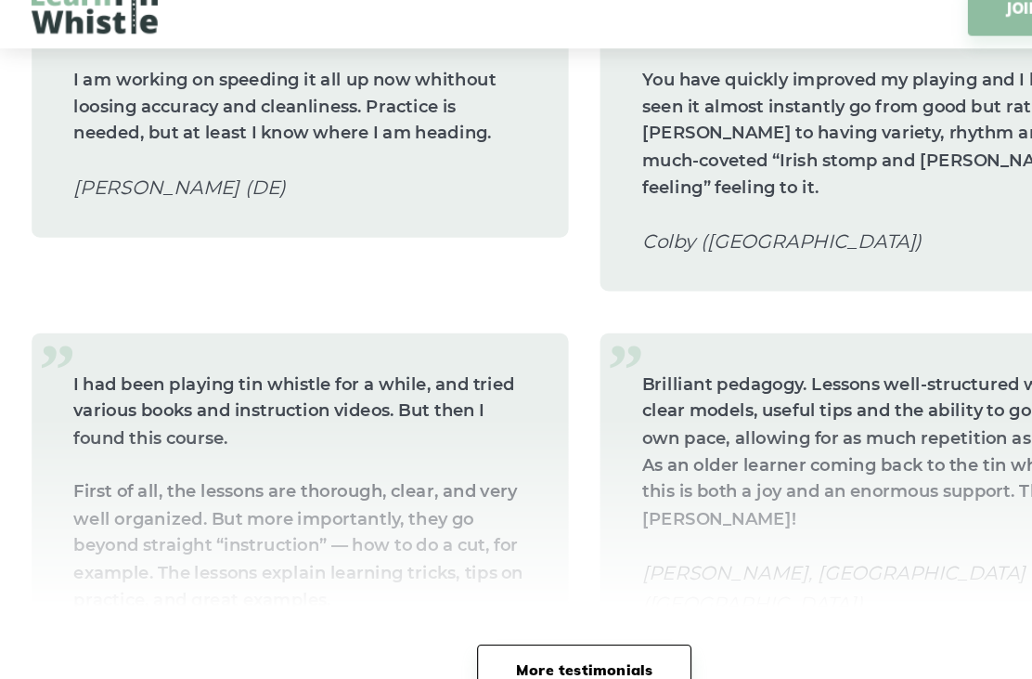
scroll to position [12287, 0]
click at [535, 595] on link "More testimonials" at bounding box center [515, 617] width 189 height 45
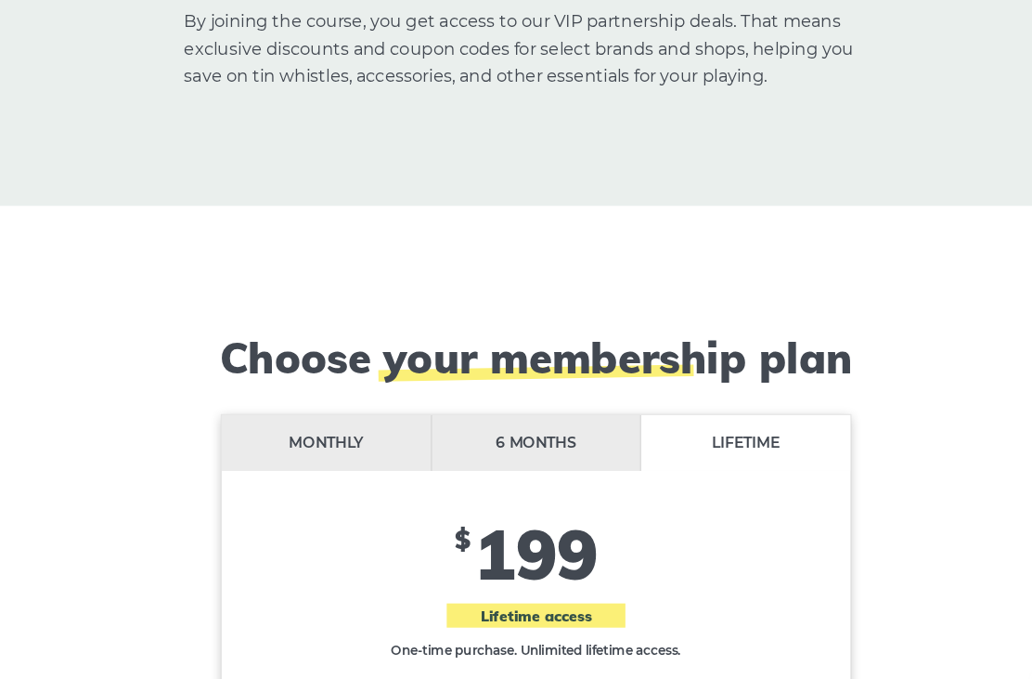
scroll to position [17174, 0]
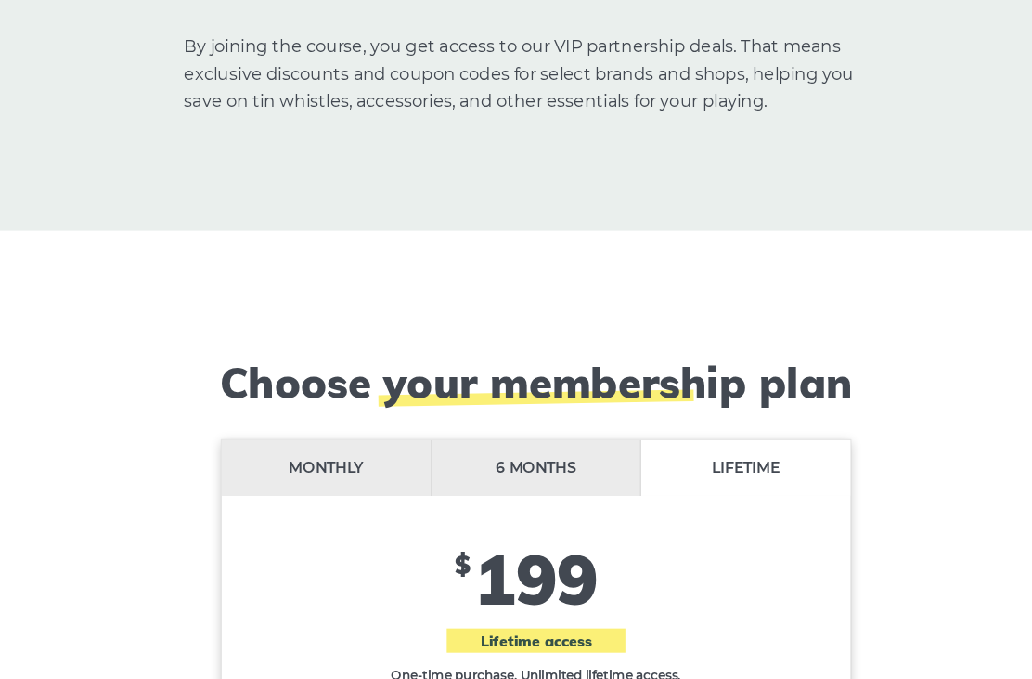
click at [287, 393] on li "Monthly" at bounding box center [332, 417] width 186 height 49
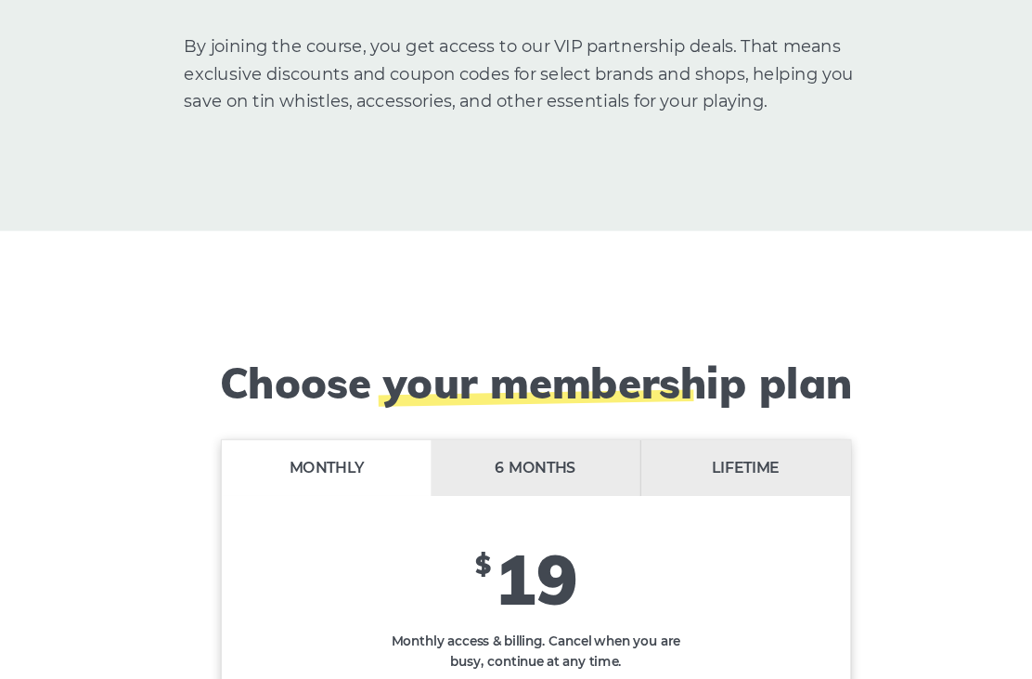
click at [475, 393] on li "6 months" at bounding box center [516, 417] width 186 height 49
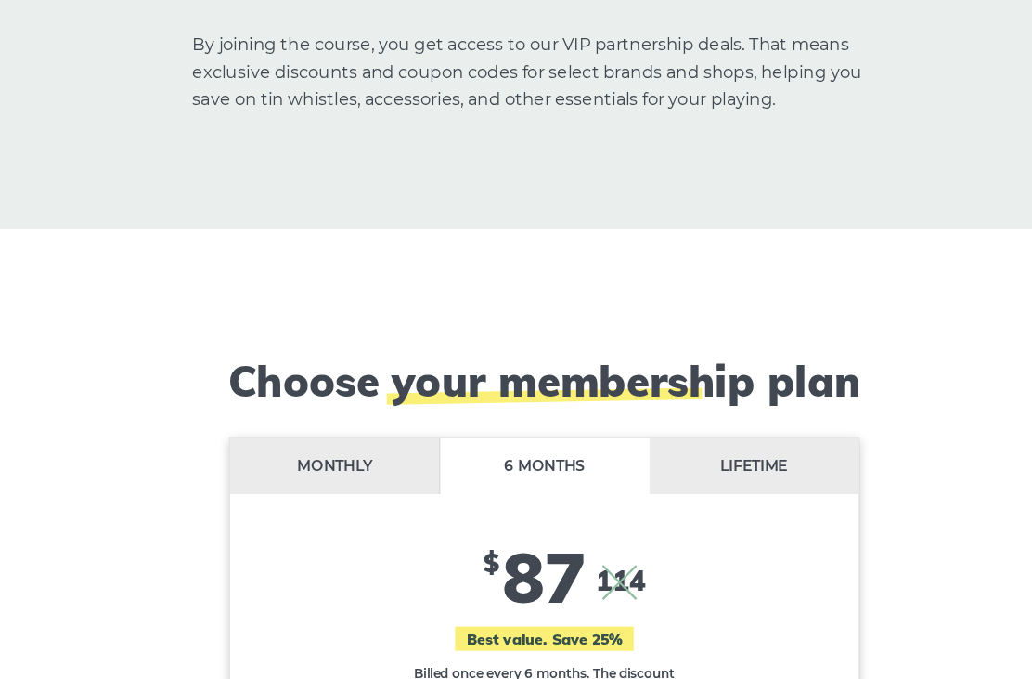
scroll to position [17179, 0]
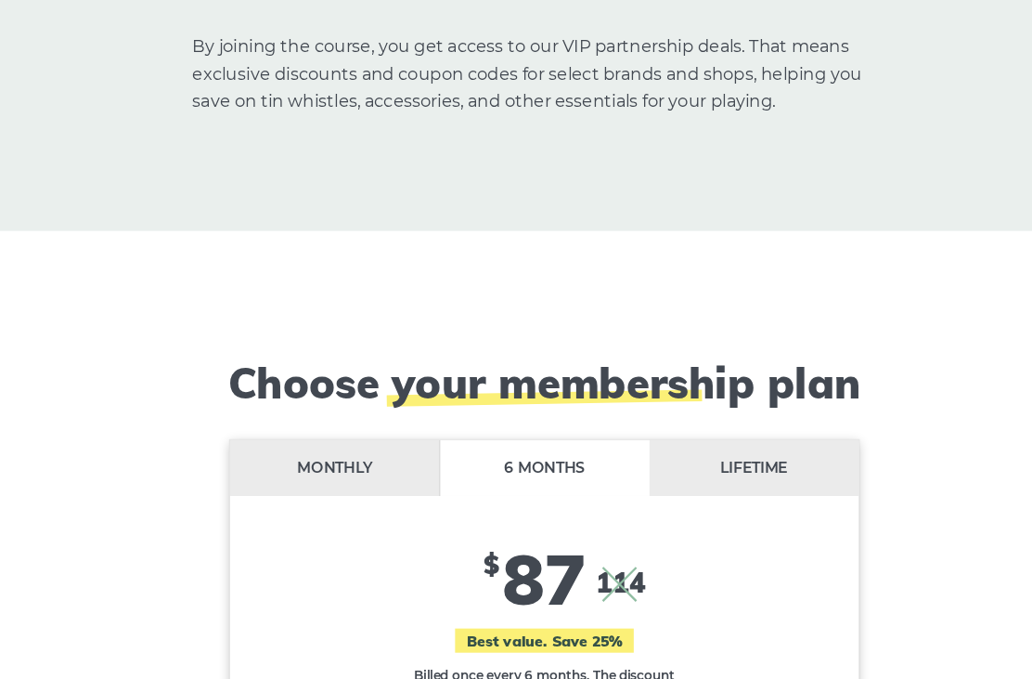
click at [679, 388] on li "Lifetime" at bounding box center [701, 412] width 185 height 49
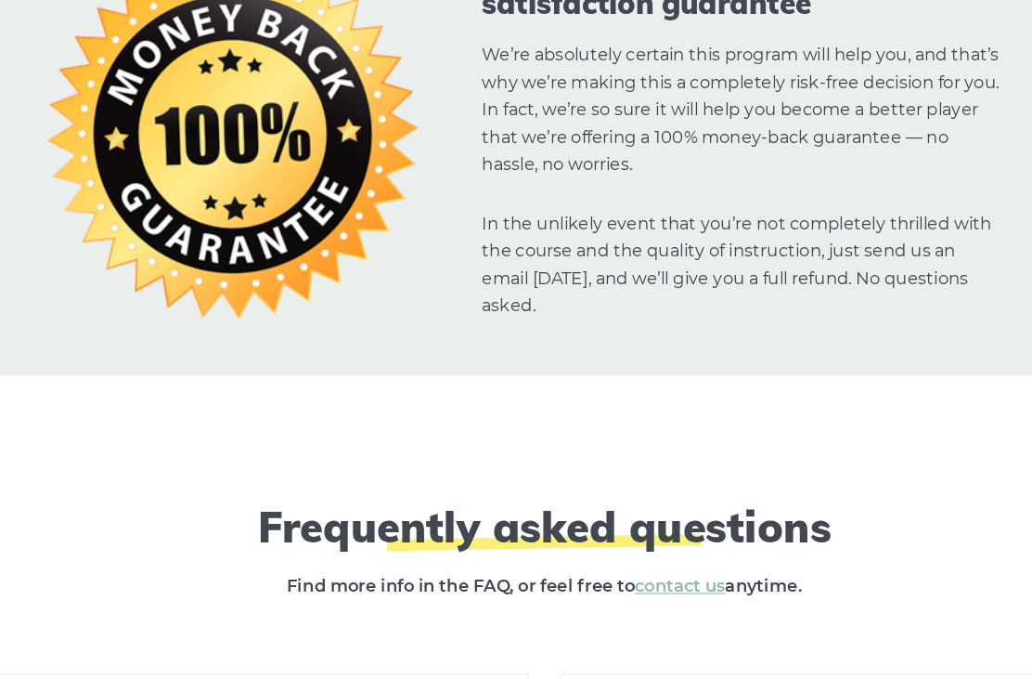
scroll to position [18670, 0]
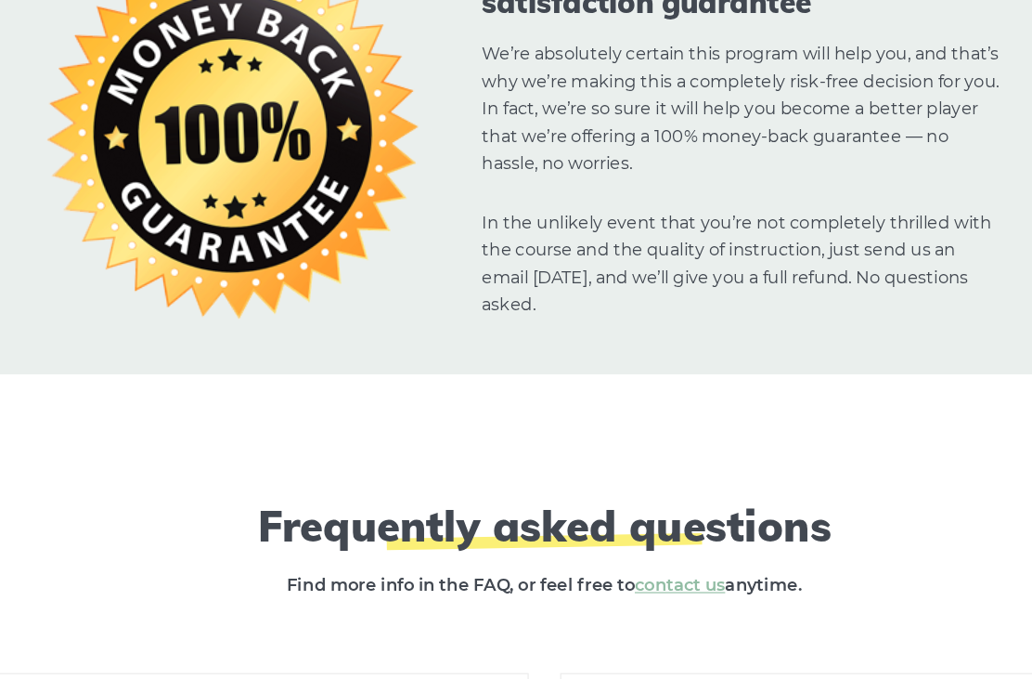
click at [442, 620] on h6 "What skill level is recommended prior to joining?" at bounding box center [265, 648] width 474 height 57
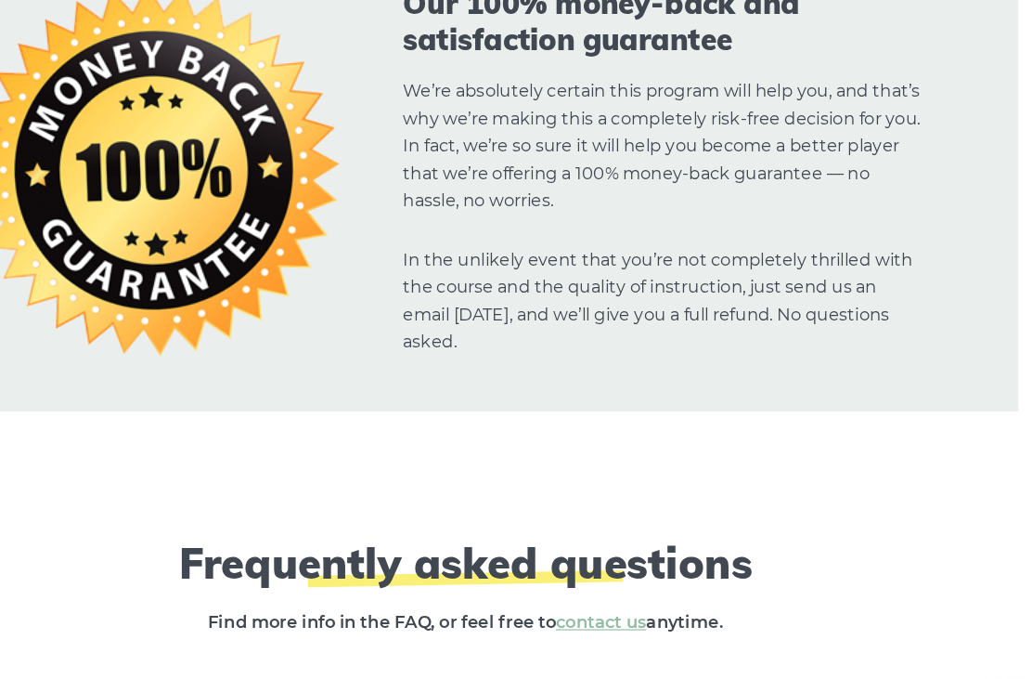
scroll to position [18663, 0]
click at [869, 628] on h6 "Am I expected to read sheet music?" at bounding box center [767, 656] width 474 height 57
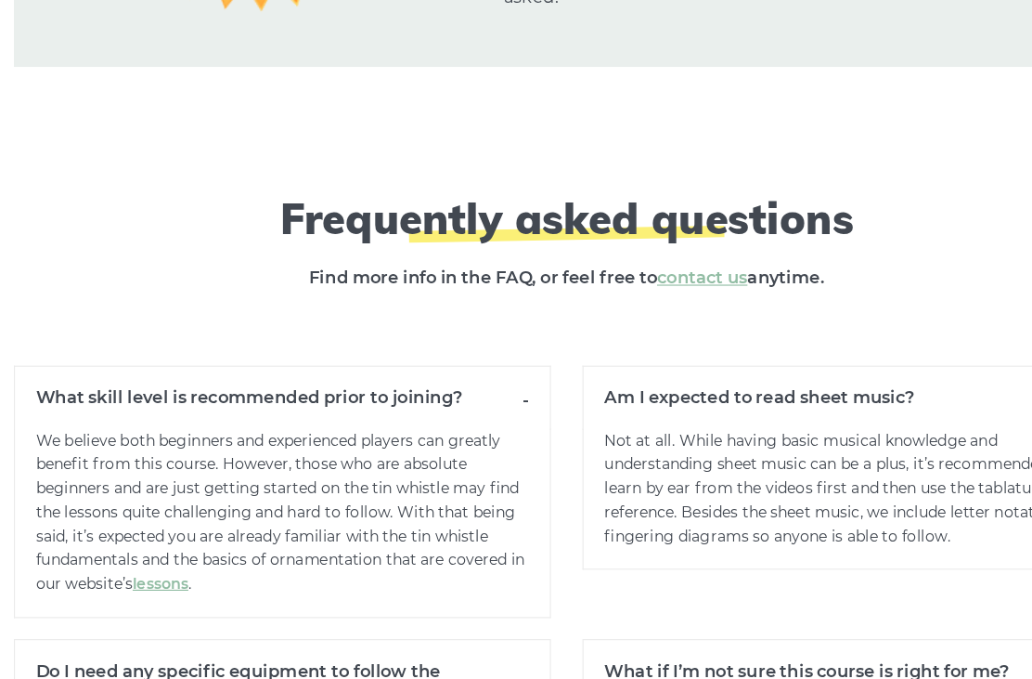
scroll to position [18941, 0]
click at [461, 590] on h6 "Do I need any specific equipment to follow the course?" at bounding box center [265, 627] width 474 height 74
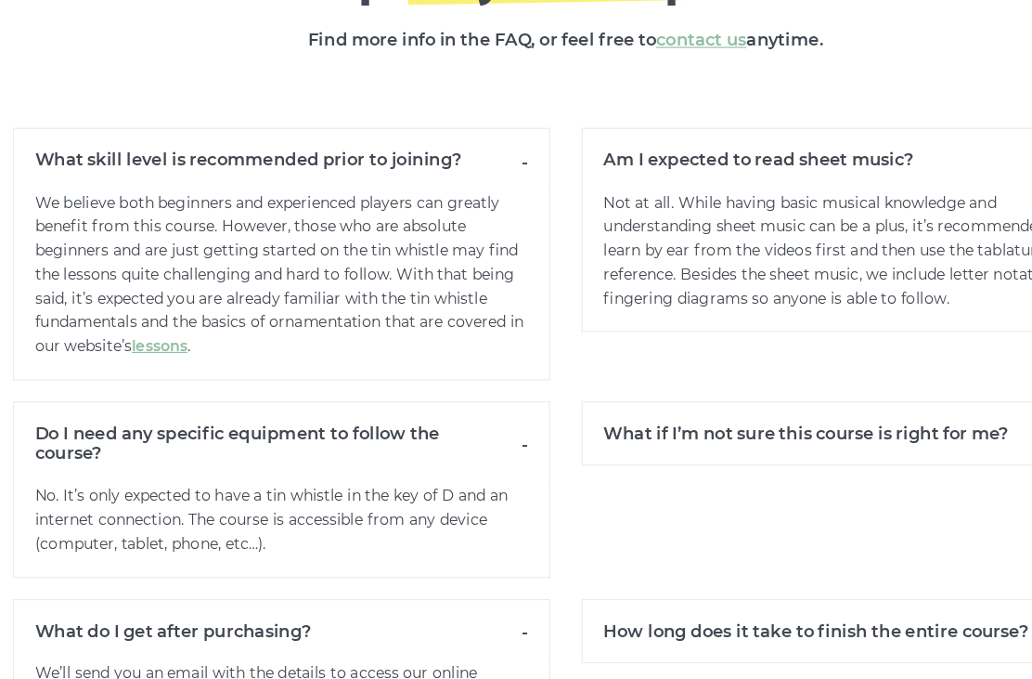
scroll to position [19152, 0]
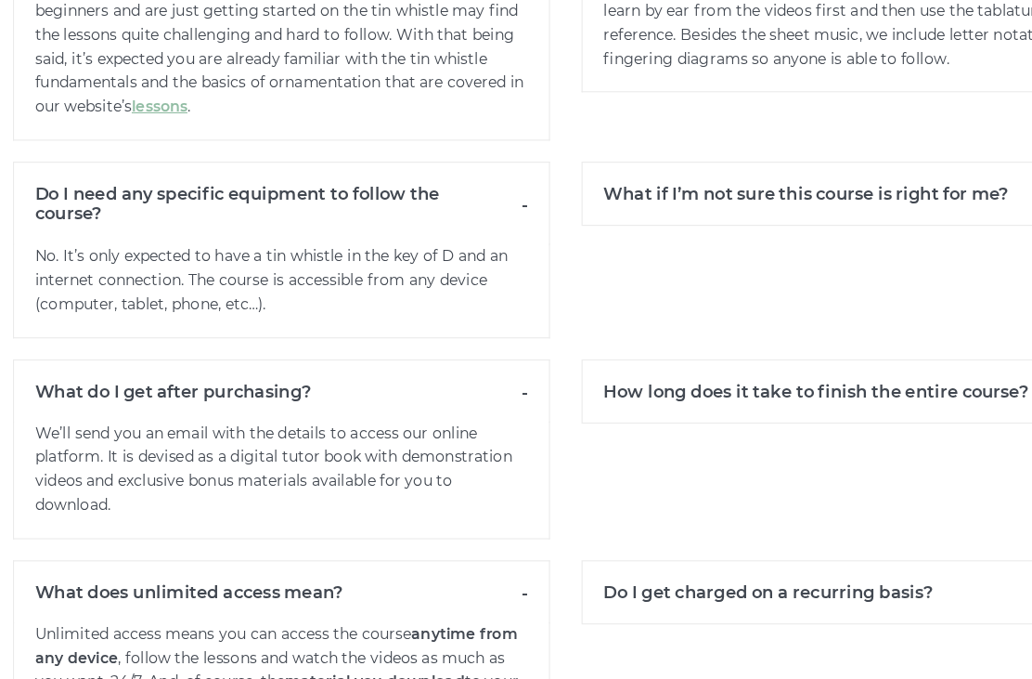
scroll to position [19382, 0]
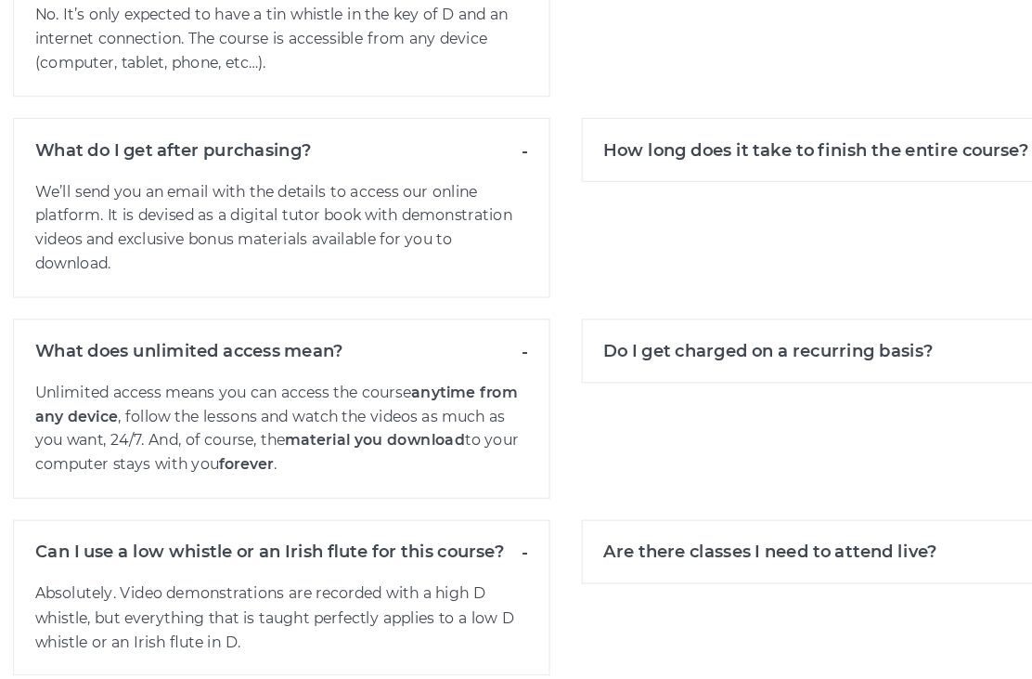
scroll to position [19597, 0]
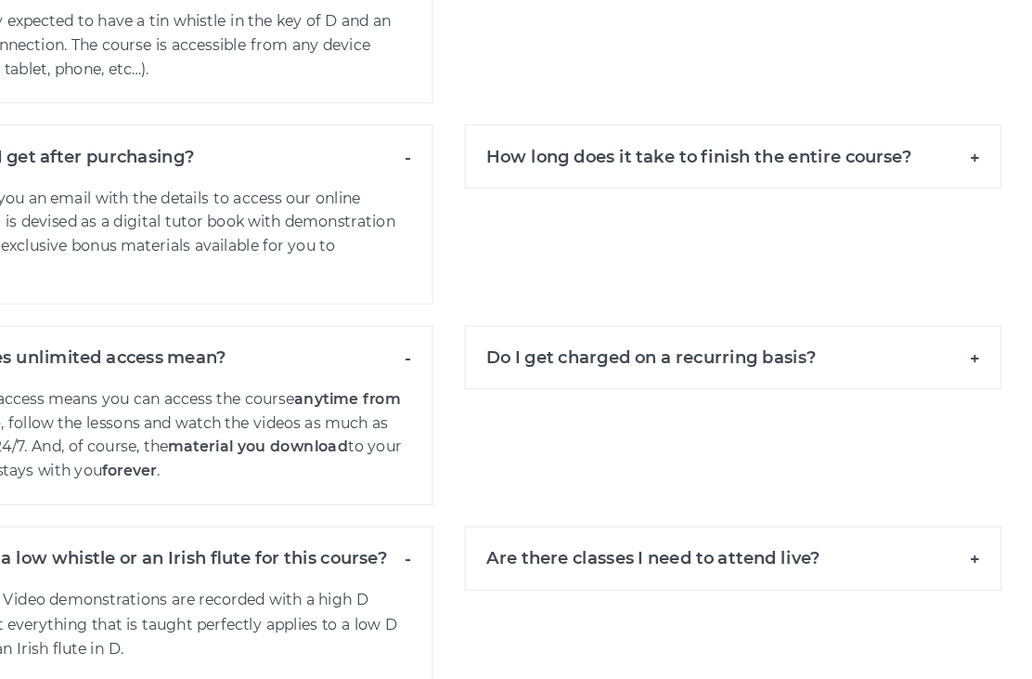
click at [855, 620] on h6 "Who am I buying the course from?" at bounding box center [767, 648] width 474 height 57
click at [862, 464] on h6 "Are there classes I need to attend live?" at bounding box center [767, 492] width 474 height 57
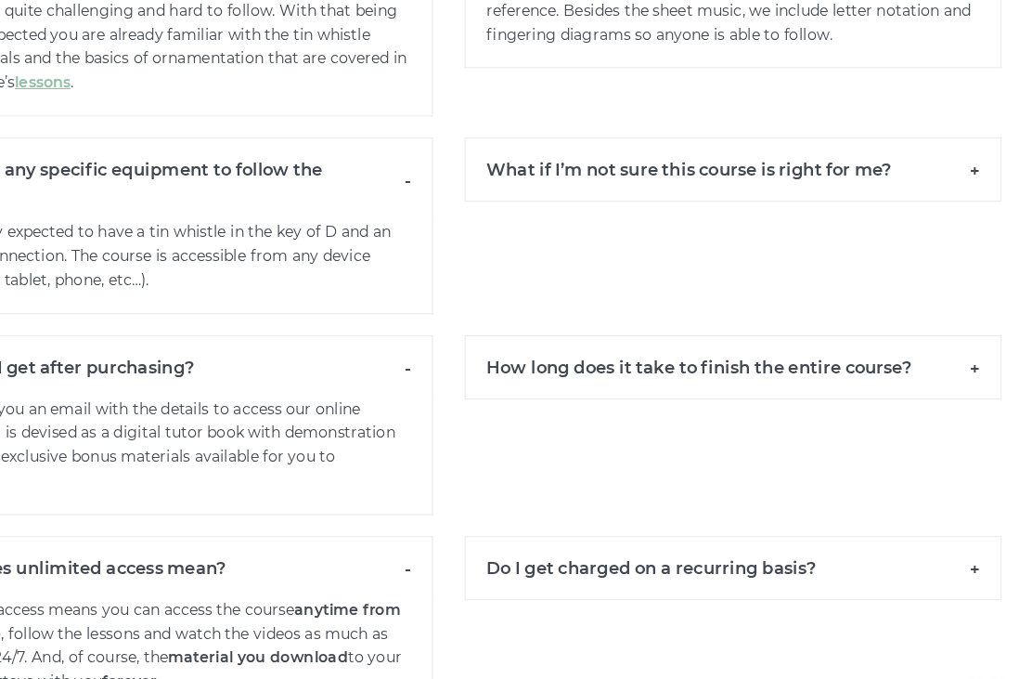
scroll to position [19398, 0]
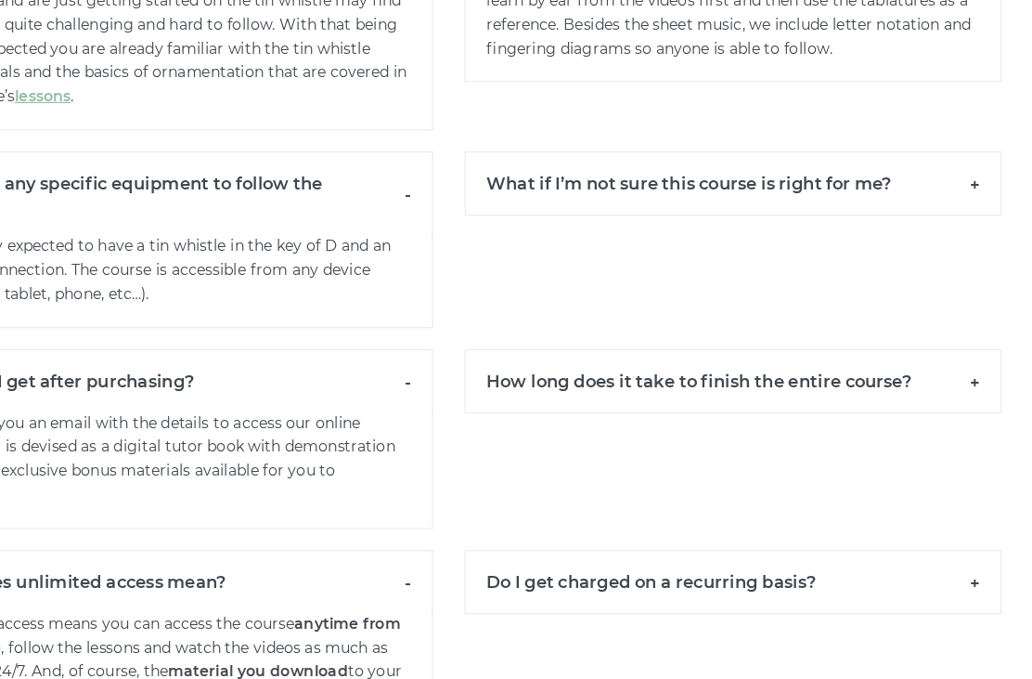
click at [859, 486] on h6 "Do I get charged on a recurring basis?" at bounding box center [767, 514] width 474 height 57
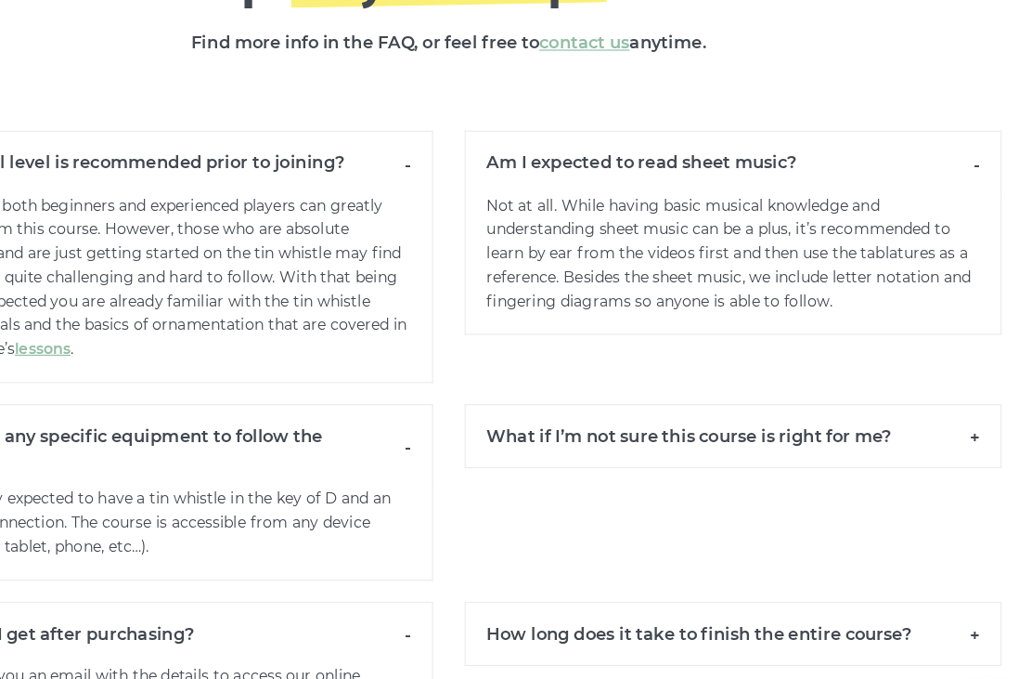
scroll to position [19173, 0]
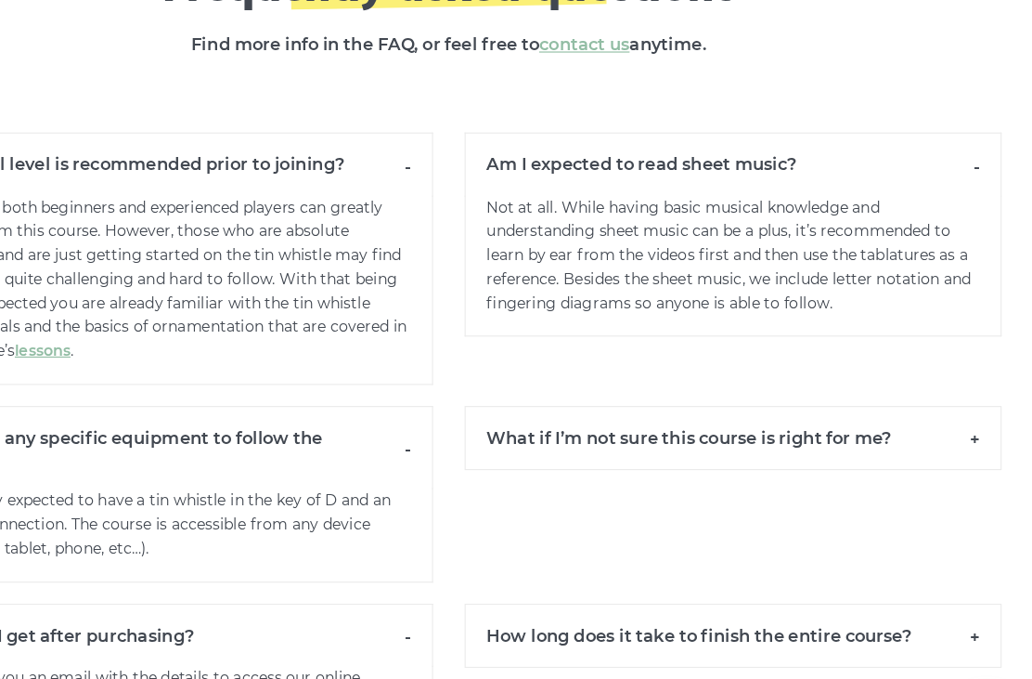
click at [862, 533] on h6 "How long does it take to finish the entire course?" at bounding box center [767, 561] width 474 height 57
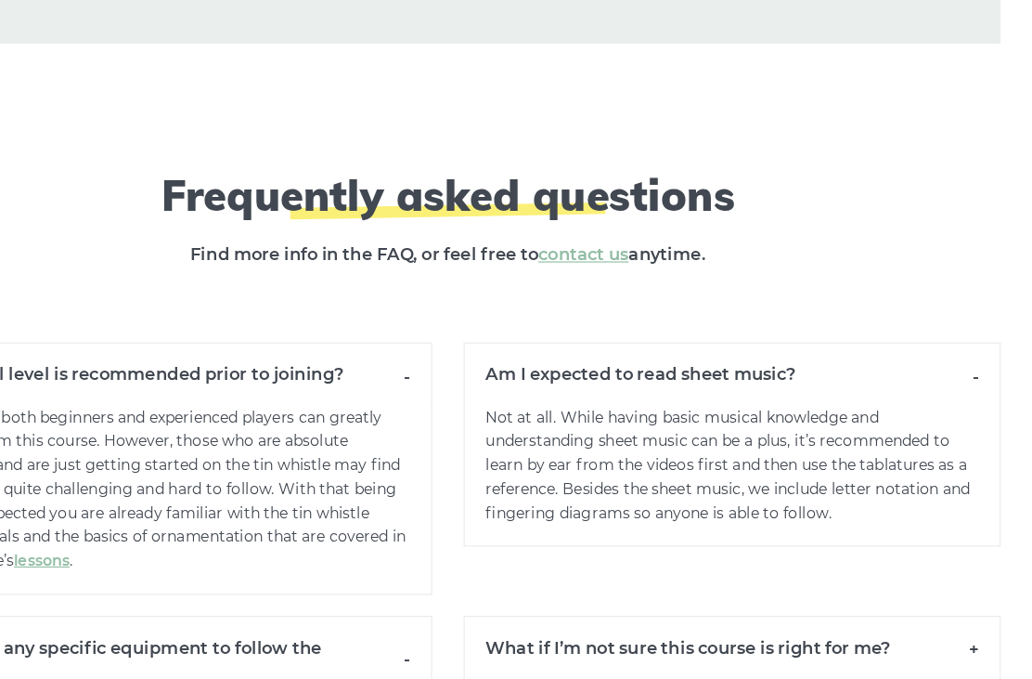
scroll to position [18987, 0]
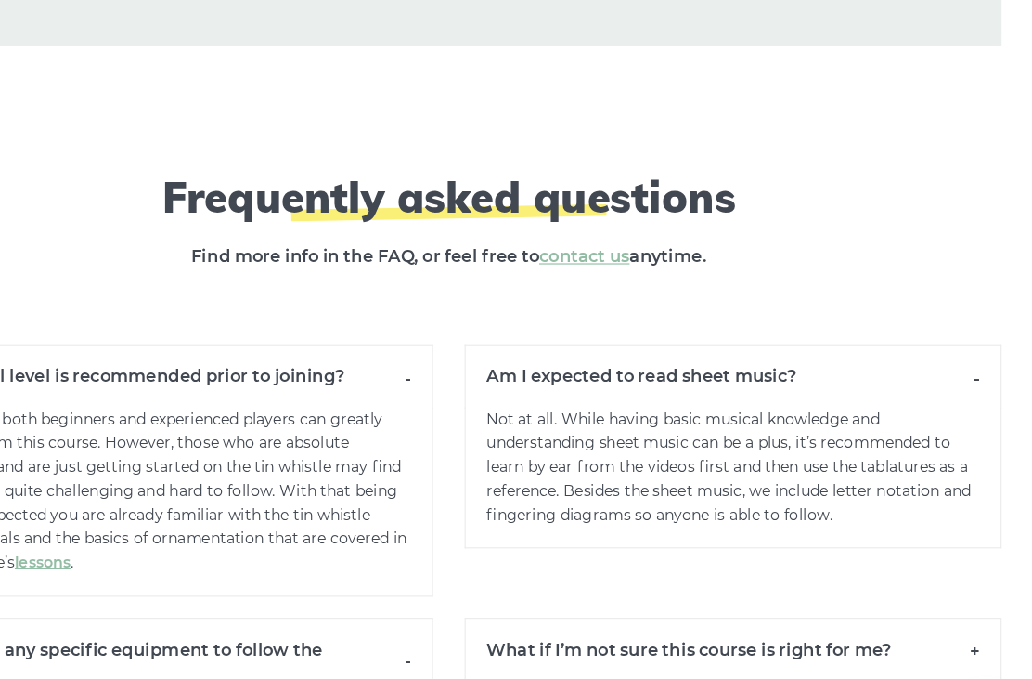
click at [865, 545] on h6 "What if I’m not sure this course is right for me?" at bounding box center [767, 573] width 474 height 57
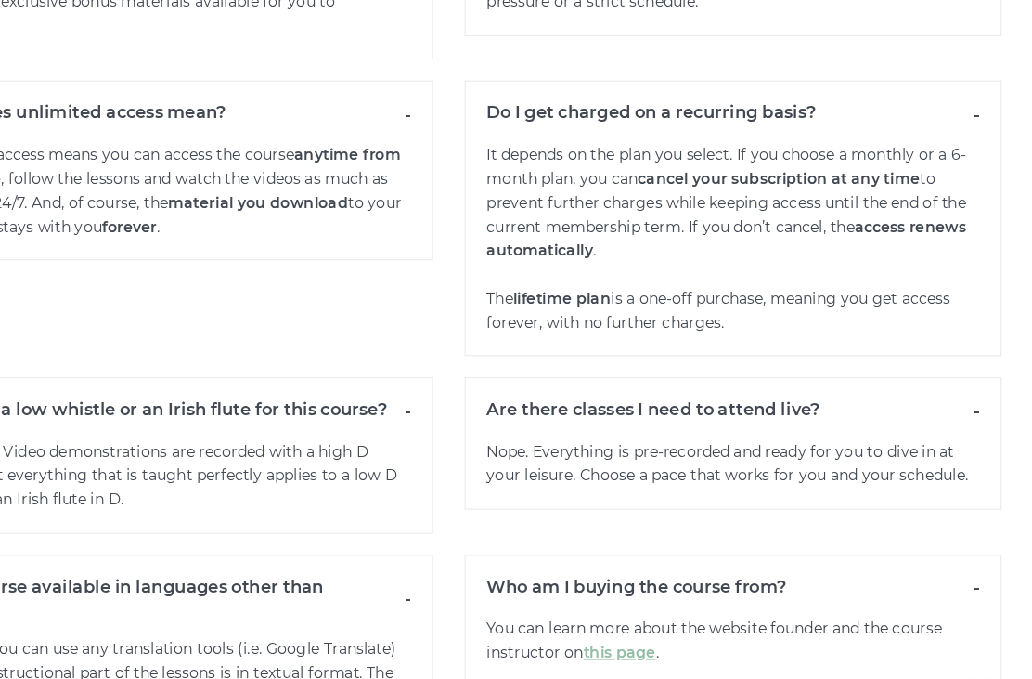
scroll to position [19814, 0]
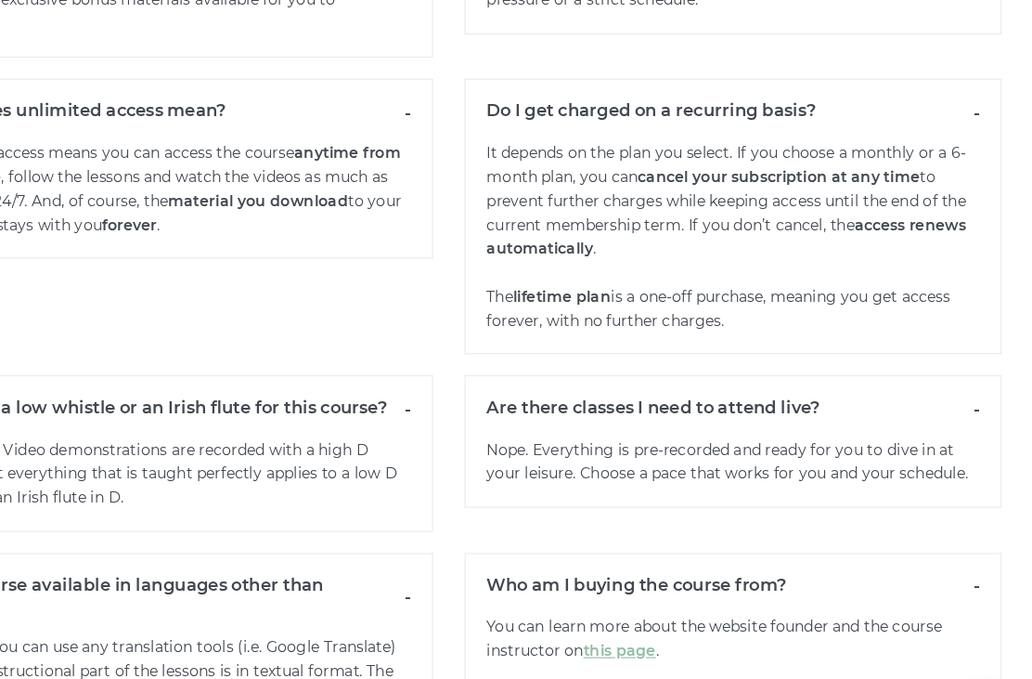
click at [635, 569] on link "this page" at bounding box center [667, 577] width 64 height 17
